Goal: Task Accomplishment & Management: Use online tool/utility

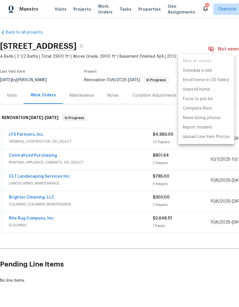
scroll to position [0, 85]
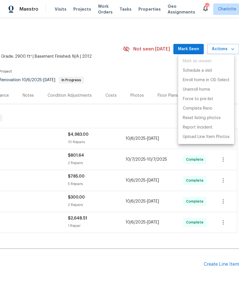
click at [83, 9] on div at bounding box center [119, 153] width 239 height 307
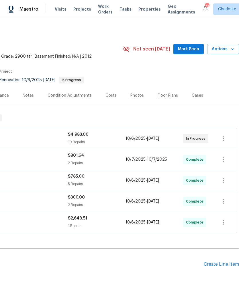
click at [80, 11] on span "Projects" at bounding box center [82, 9] width 18 height 6
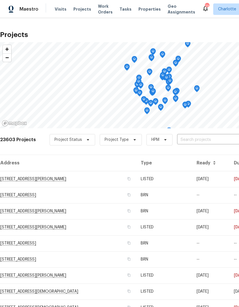
click at [204, 141] on input "text" at bounding box center [210, 139] width 66 height 9
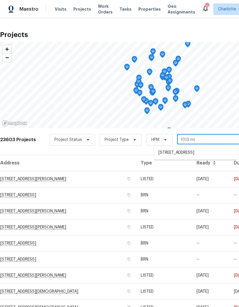
type input "1013 mil"
click at [215, 151] on li "1013 Millbridge Rd, Belmont, NC 28012" at bounding box center [195, 152] width 83 height 9
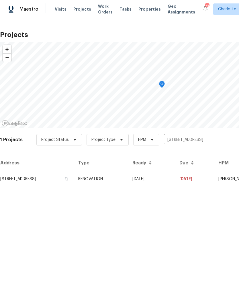
click at [175, 177] on td "10/08/25" at bounding box center [151, 179] width 47 height 16
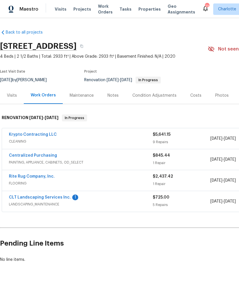
click at [17, 199] on link "CLT Landscaping Services Inc." at bounding box center [40, 197] width 62 height 4
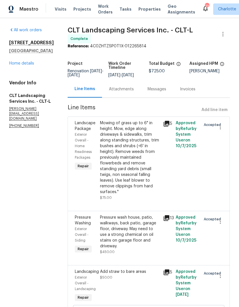
click at [130, 92] on div "Attachments" at bounding box center [121, 89] width 25 height 6
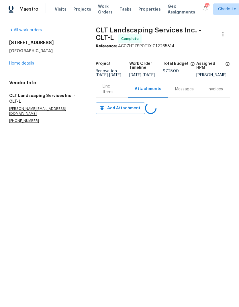
click at [16, 64] on link "Home details" at bounding box center [21, 63] width 25 height 4
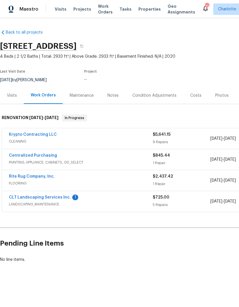
click at [19, 135] on link "Krypto Contracting LLC" at bounding box center [33, 134] width 48 height 4
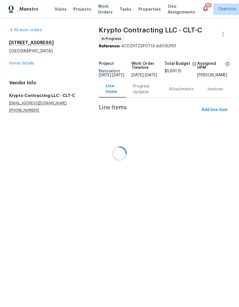
click at [15, 66] on div at bounding box center [119, 153] width 239 height 307
click at [15, 63] on div at bounding box center [119, 153] width 239 height 307
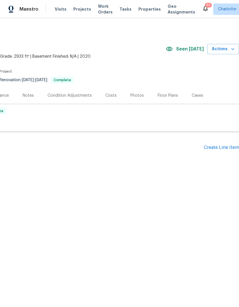
scroll to position [0, 85]
click at [231, 50] on icon "button" at bounding box center [233, 49] width 6 height 6
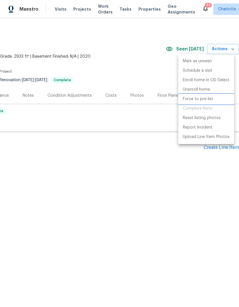
click at [205, 99] on p "Force to pre-list" at bounding box center [198, 99] width 30 height 6
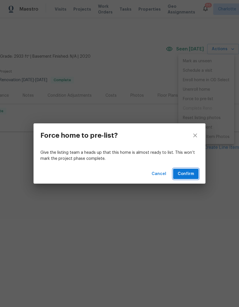
click at [191, 173] on span "Confirm" at bounding box center [186, 173] width 16 height 7
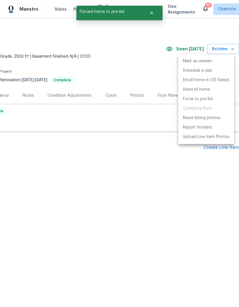
click at [148, 81] on div at bounding box center [119, 153] width 239 height 307
